Goal: Task Accomplishment & Management: Use online tool/utility

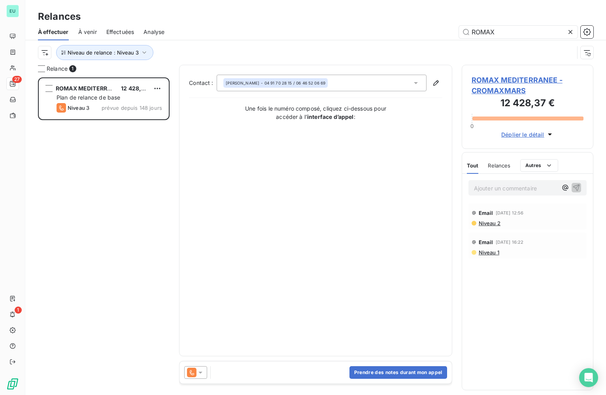
scroll to position [312, 126]
drag, startPoint x: 499, startPoint y: 34, endPoint x: 317, endPoint y: -1, distance: 185.5
click at [317, 0] on html "EU 27 1 Relances À effectuer À venir Effectuées Analyse ROMAX Niveau de relance…" at bounding box center [303, 197] width 606 height 395
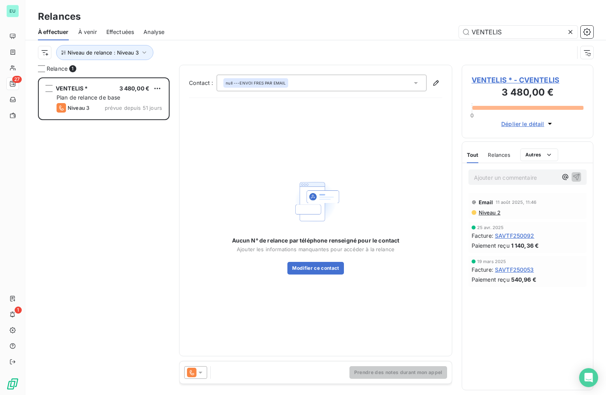
scroll to position [312, 126]
click at [418, 80] on icon at bounding box center [416, 83] width 8 height 8
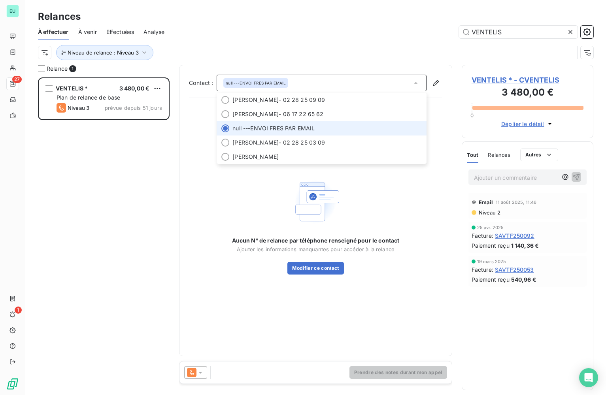
click at [418, 80] on icon at bounding box center [416, 83] width 8 height 8
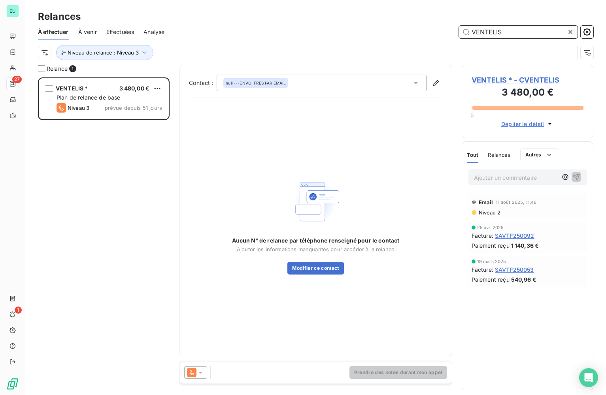
drag, startPoint x: 421, startPoint y: 51, endPoint x: 308, endPoint y: 60, distance: 113.5
click at [312, 66] on div "Relances À effectuer À venir Effectuées Analyse VENTELIS Niveau de relance : Ni…" at bounding box center [315, 197] width 581 height 395
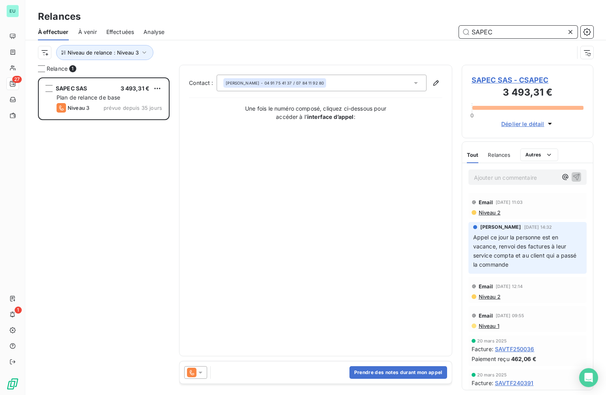
scroll to position [312, 126]
drag, startPoint x: 497, startPoint y: 34, endPoint x: 361, endPoint y: 21, distance: 135.9
click at [361, 21] on div "Relances À effectuer À venir Effectuées Analyse SAPEC Niveau de relance : Nivea…" at bounding box center [315, 32] width 581 height 65
type input "CAIZERGUES"
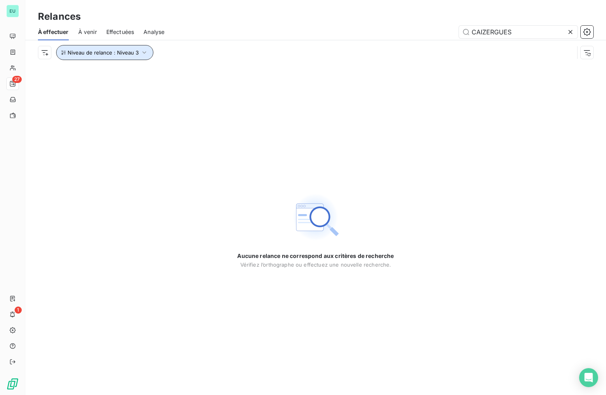
click at [74, 54] on span "Niveau de relance : Niveau 3" at bounding box center [103, 52] width 71 height 6
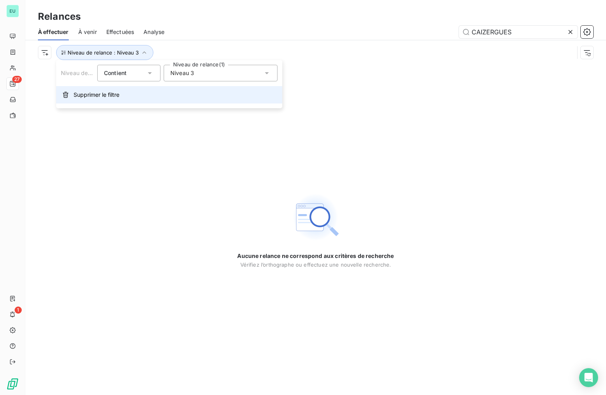
click at [95, 95] on span "Supprimer le filtre" at bounding box center [97, 95] width 46 height 8
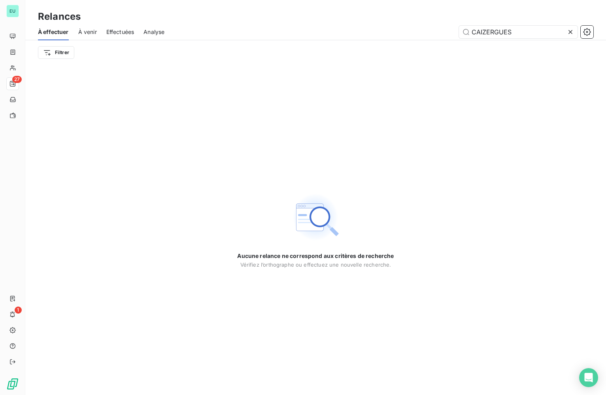
click at [117, 33] on span "Effectuées" at bounding box center [120, 32] width 28 height 8
click at [539, 33] on input "CAIZERGUES" at bounding box center [518, 32] width 119 height 13
click at [466, 34] on input "CAIZERGUES" at bounding box center [518, 32] width 119 height 13
click at [521, 33] on input "CAIZERGUES" at bounding box center [518, 32] width 119 height 13
click at [93, 30] on span "À venir" at bounding box center [87, 32] width 19 height 8
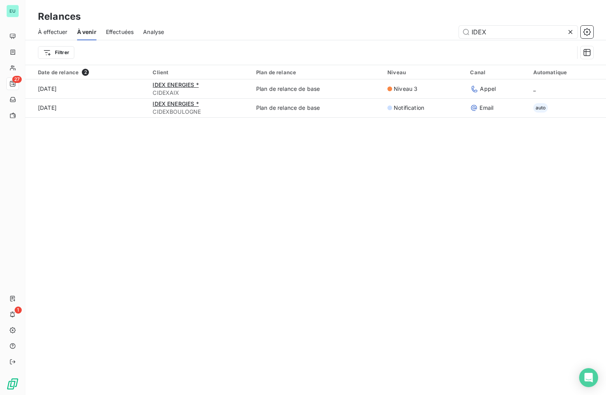
click at [129, 39] on div "Effectuées" at bounding box center [120, 32] width 28 height 17
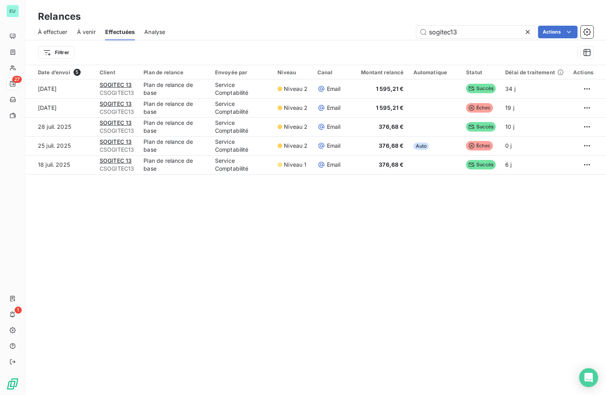
drag, startPoint x: 92, startPoint y: 32, endPoint x: 201, endPoint y: 40, distance: 109.5
click at [92, 30] on span "À venir" at bounding box center [86, 32] width 19 height 8
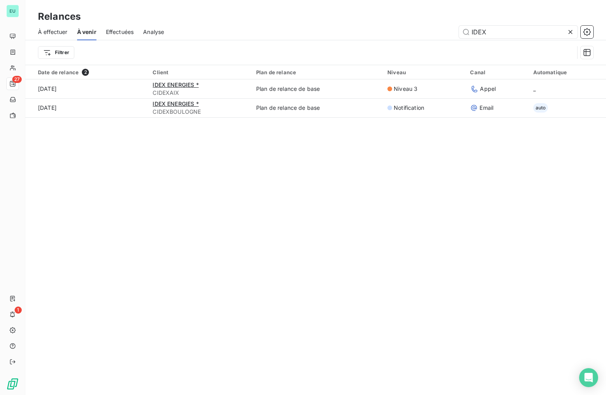
drag, startPoint x: 505, startPoint y: 33, endPoint x: 247, endPoint y: 10, distance: 258.9
click at [247, 10] on div "Relances À effectuer À venir Effectuées Analyse IDEX Filtrer" at bounding box center [315, 32] width 581 height 65
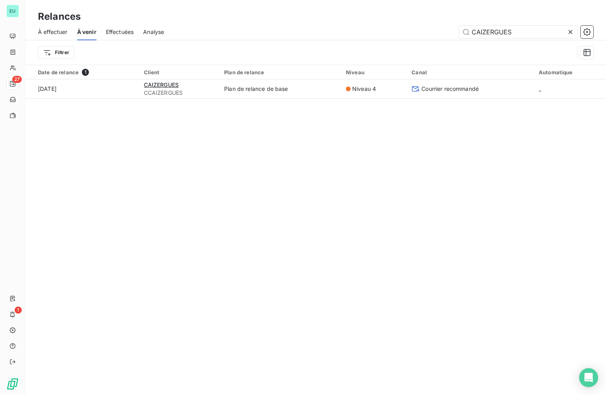
type input "CAIZERGUES"
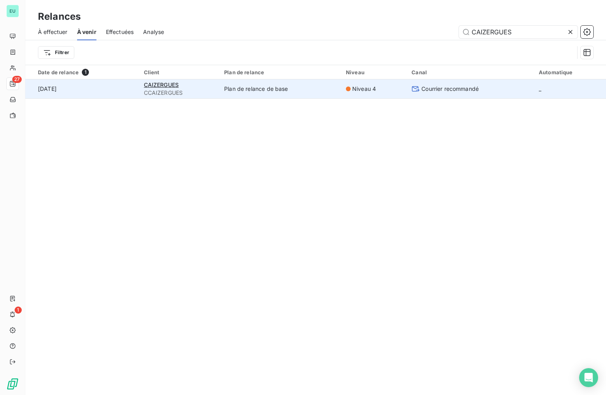
click at [273, 89] on td "Plan de relance de base" at bounding box center [281, 88] width 122 height 19
click at [163, 83] on span "CAIZERGUES" at bounding box center [161, 84] width 35 height 7
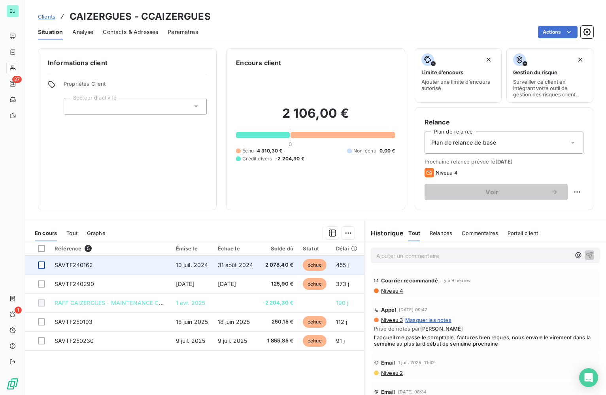
click at [42, 263] on div at bounding box center [41, 265] width 7 height 7
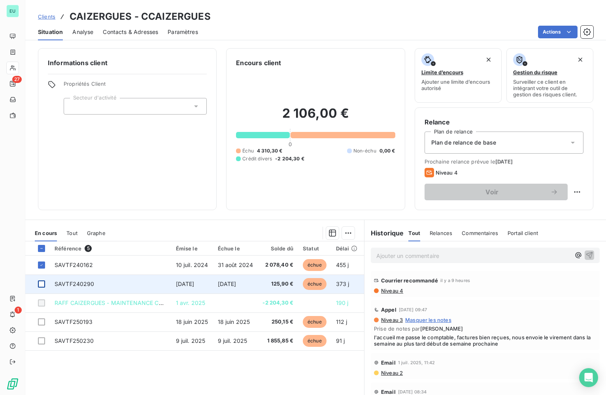
click at [39, 282] on div at bounding box center [41, 284] width 7 height 7
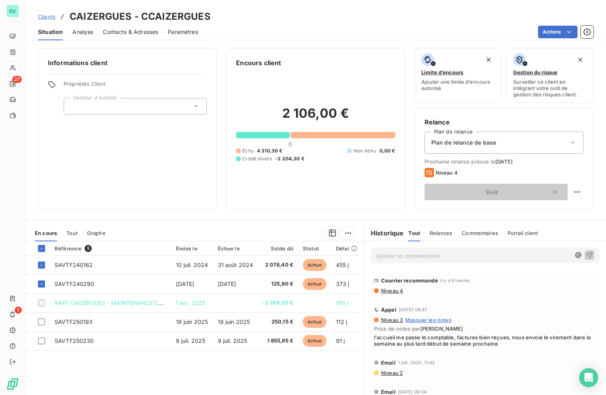
click at [425, 281] on span "Courrier recommandé" at bounding box center [409, 281] width 57 height 6
click at [439, 235] on span "Relances" at bounding box center [441, 233] width 23 height 6
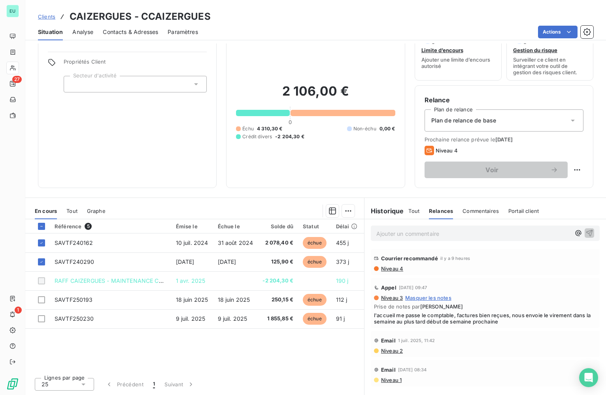
click at [45, 18] on span "Clients" at bounding box center [46, 16] width 17 height 6
